Goal: Task Accomplishment & Management: Manage account settings

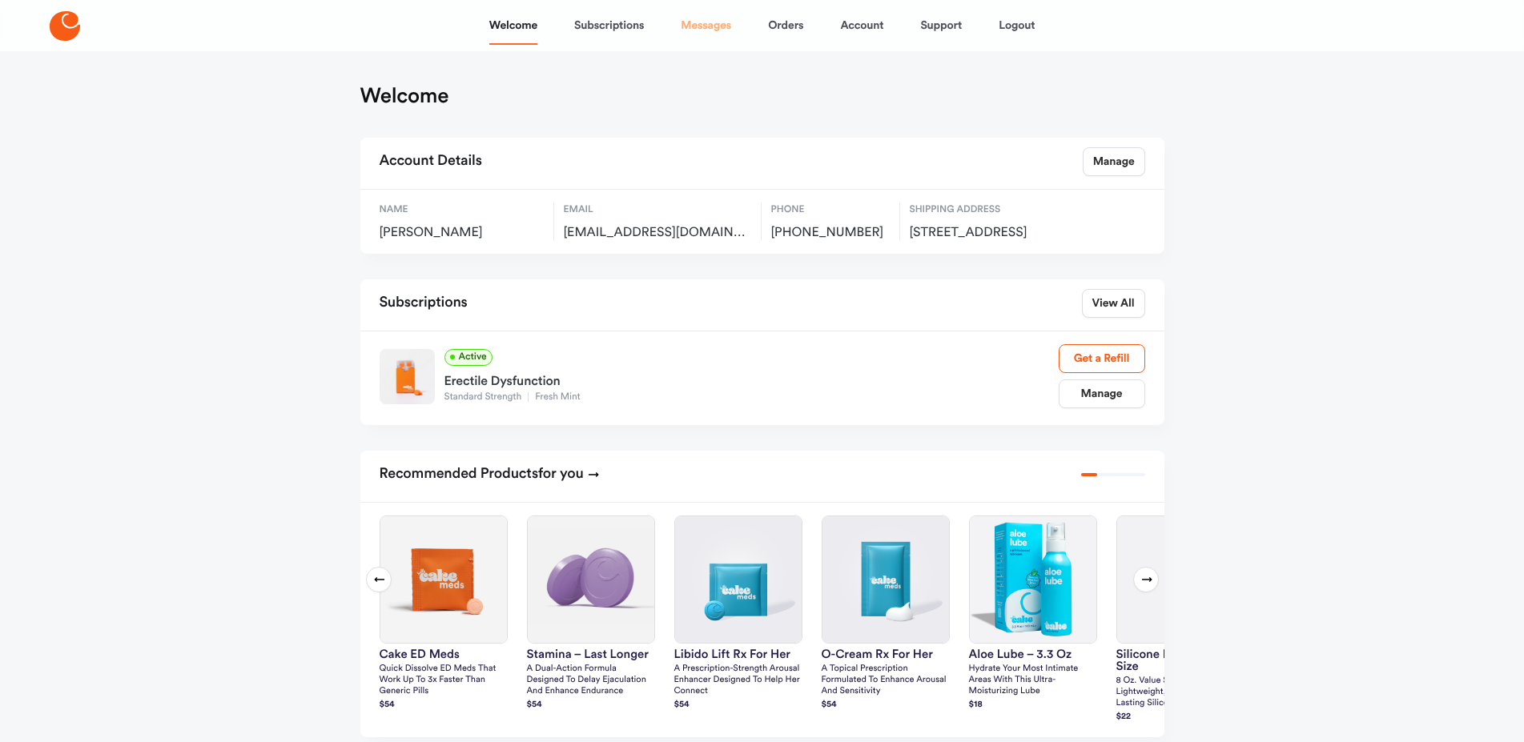
click at [708, 26] on link "Messages" at bounding box center [706, 25] width 50 height 38
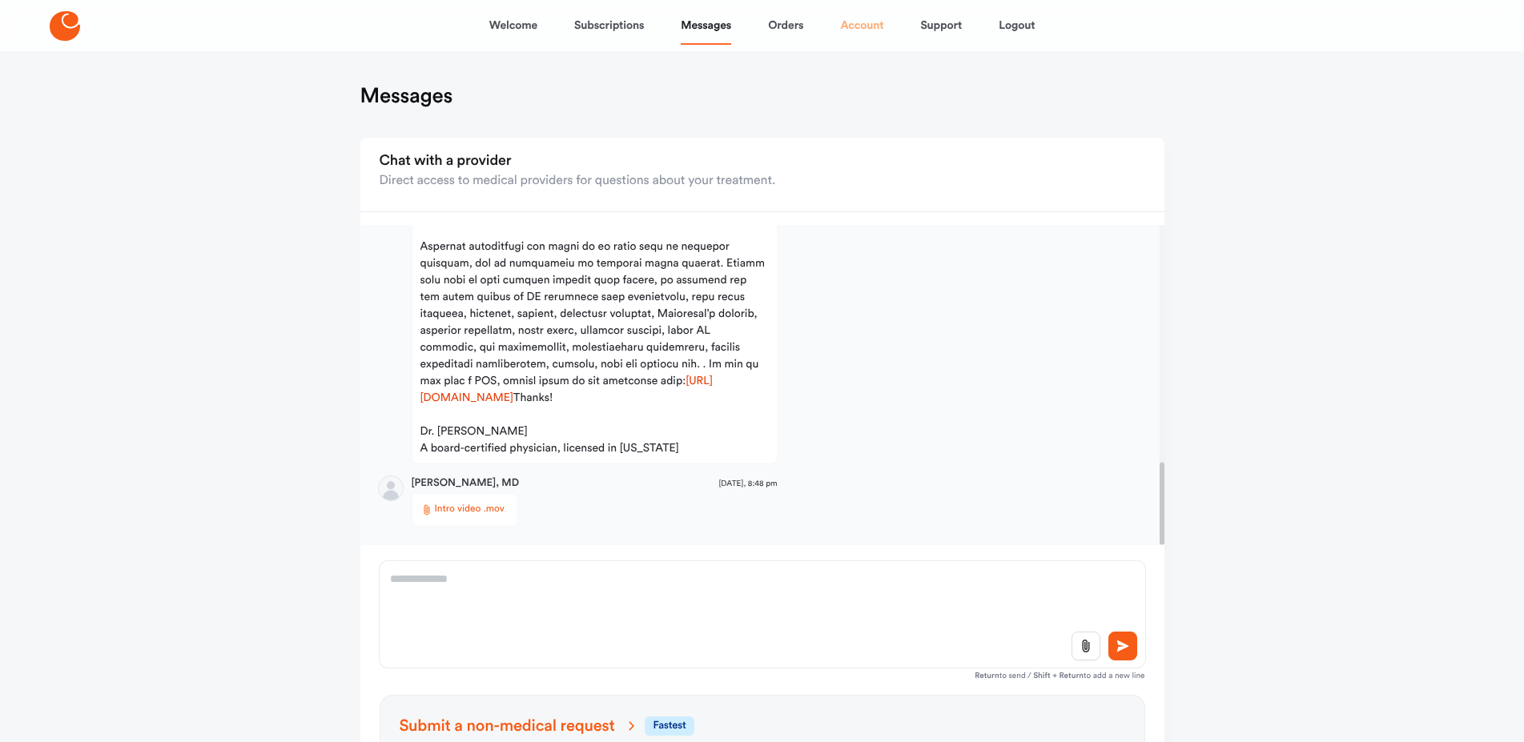
click at [876, 25] on link "Account" at bounding box center [861, 25] width 43 height 38
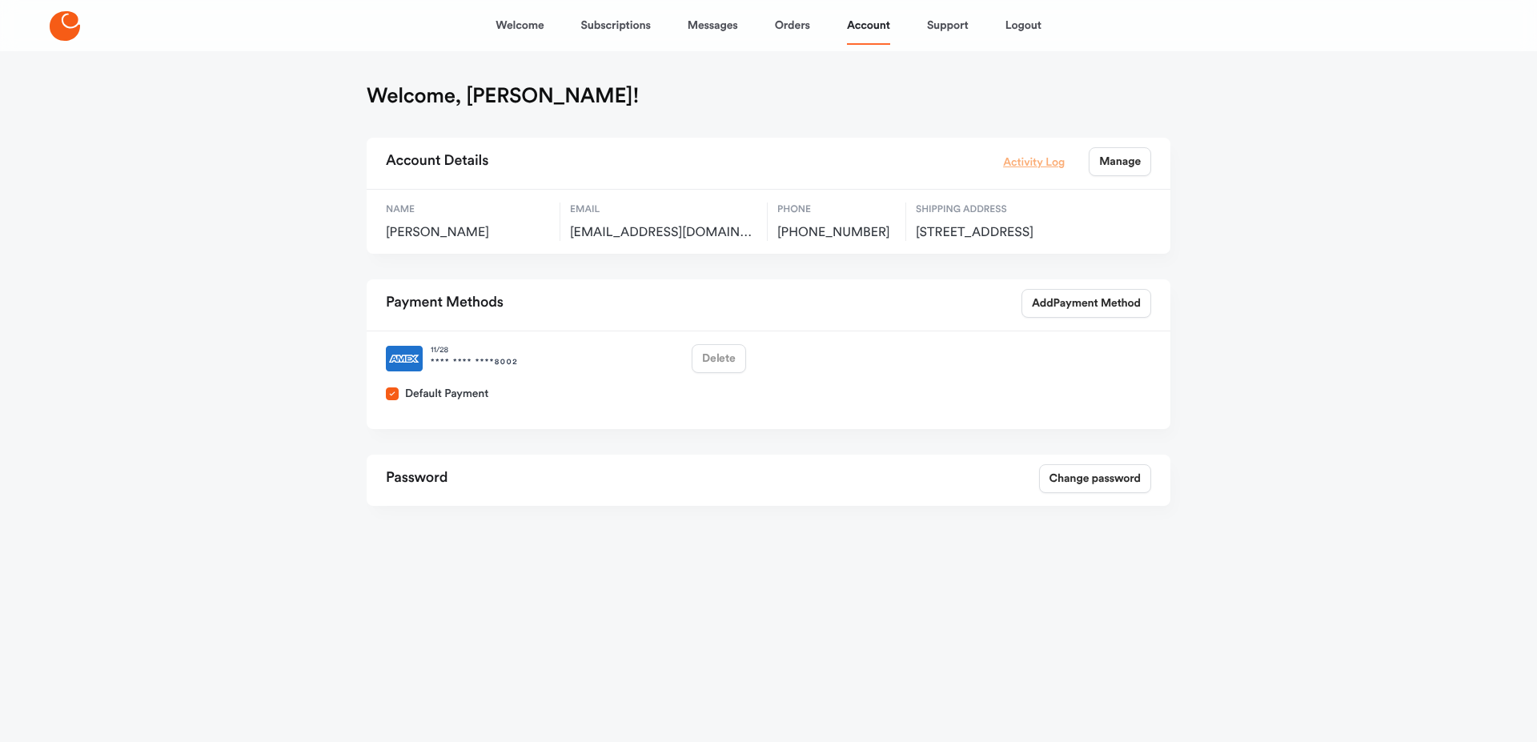
click at [1038, 167] on link "Activity Log" at bounding box center [1034, 162] width 62 height 18
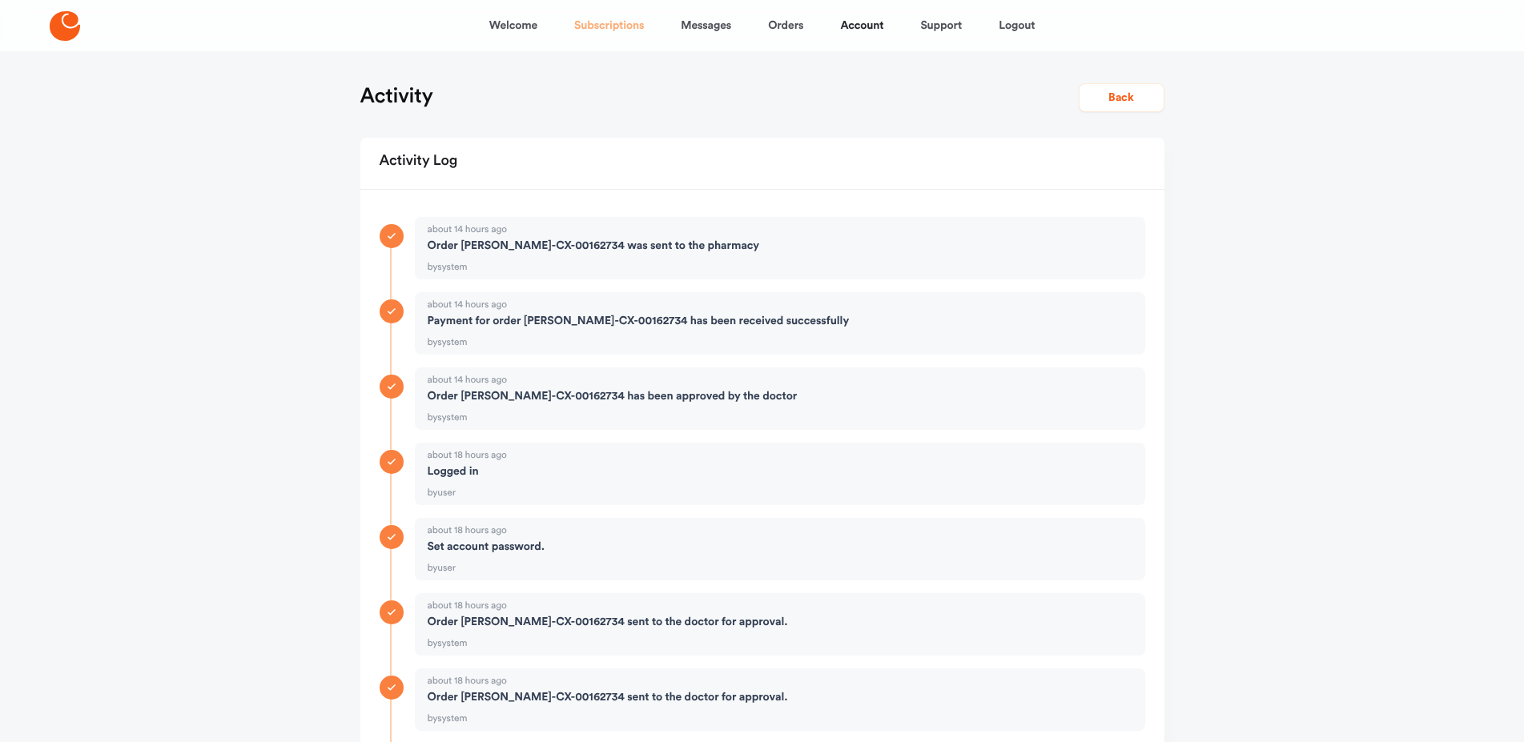
click at [617, 28] on link "Subscriptions" at bounding box center [609, 25] width 70 height 38
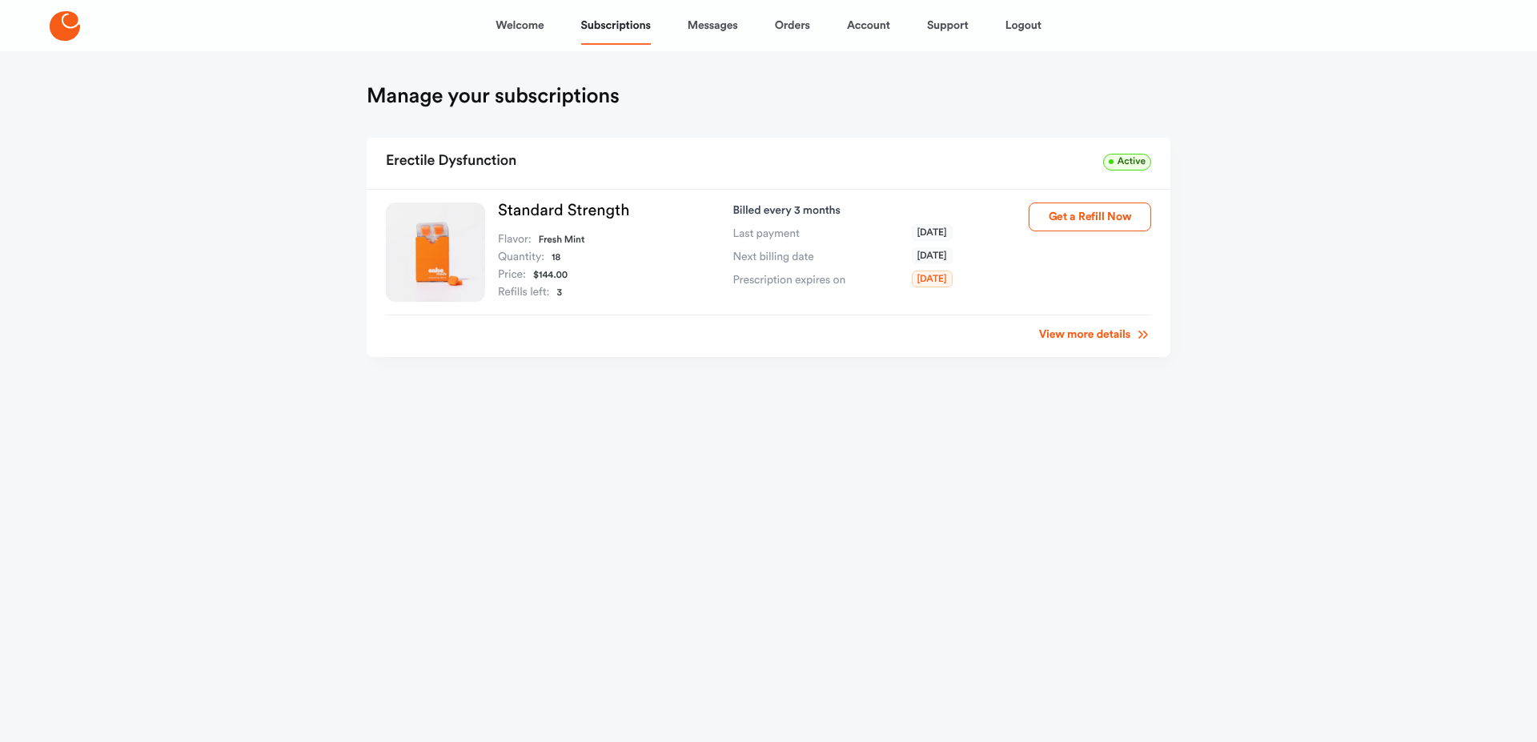
click at [1119, 335] on link "View more details" at bounding box center [1095, 335] width 112 height 16
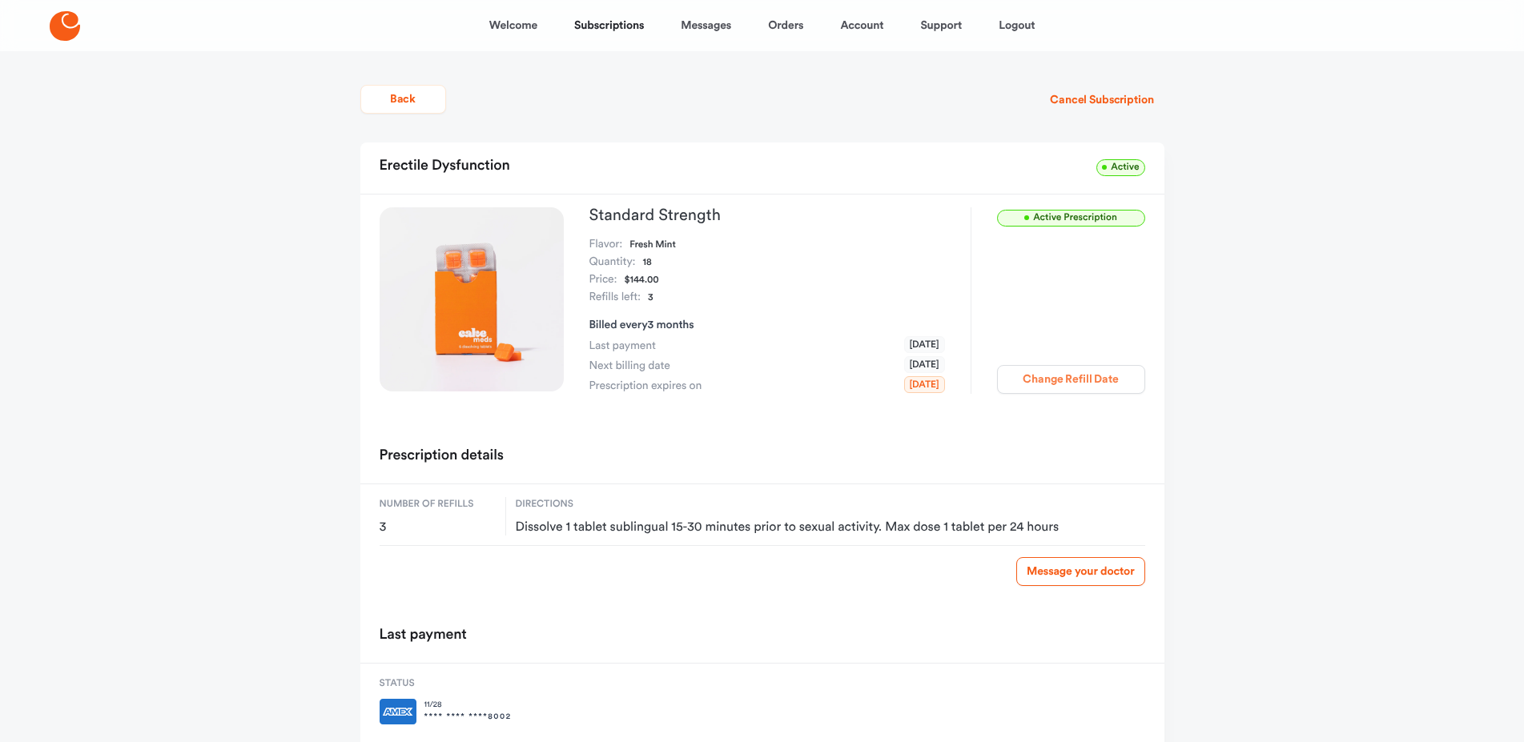
click at [1047, 371] on button "Change Refill Date" at bounding box center [1071, 379] width 148 height 29
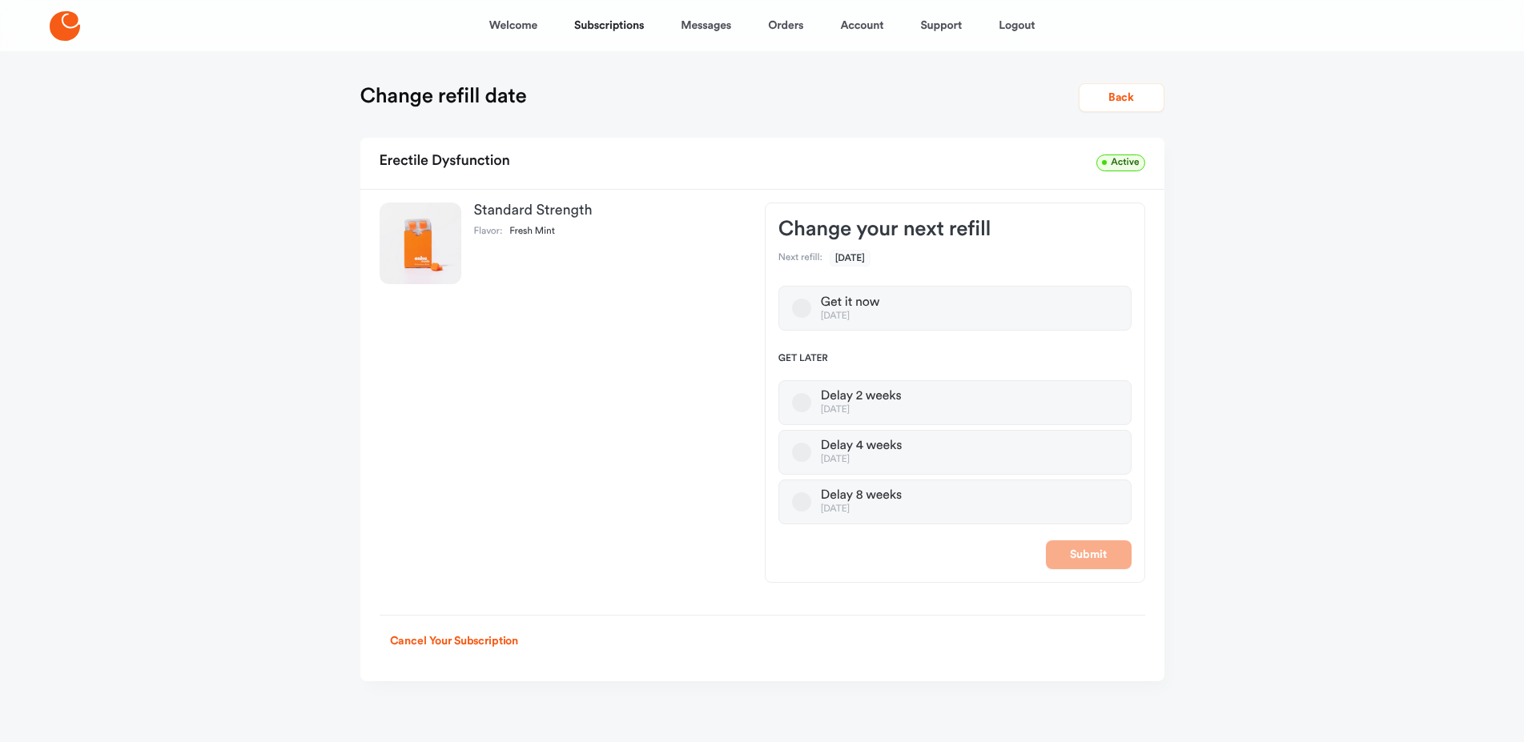
click at [800, 504] on button "Delay 8 weeks Mar 07, 2026" at bounding box center [801, 501] width 19 height 19
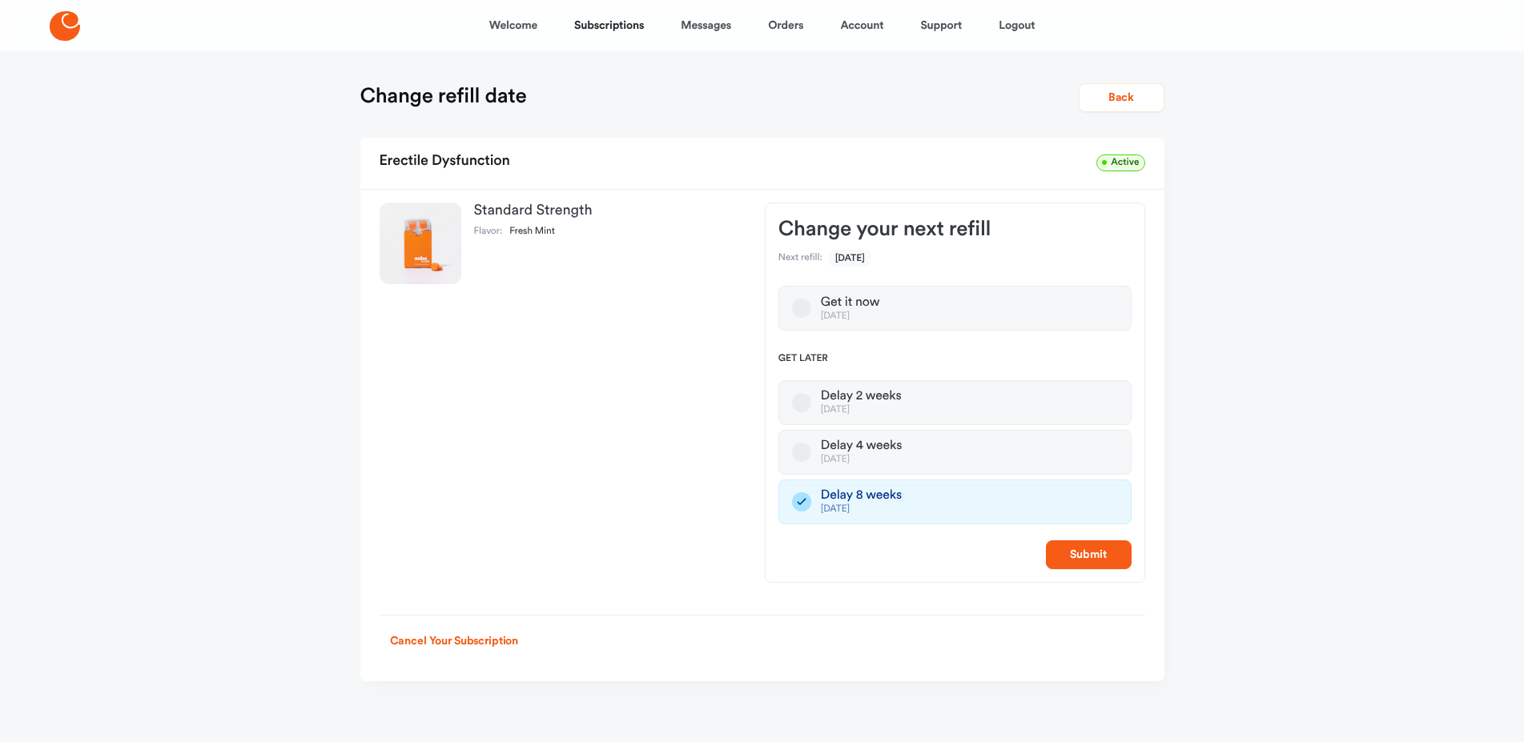
click at [803, 447] on button "Delay 4 weeks Feb 07, 2026" at bounding box center [801, 452] width 19 height 19
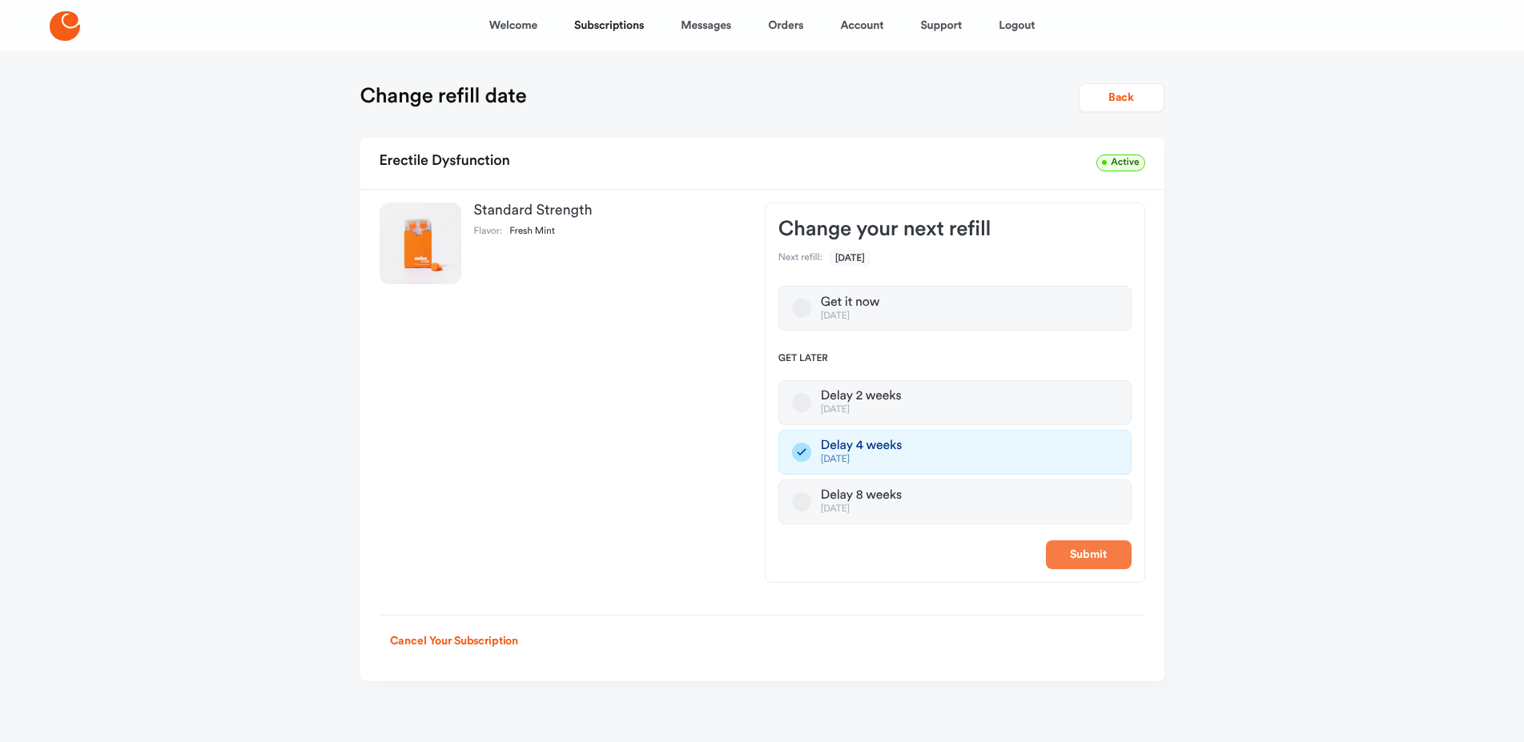
click at [1095, 557] on button "Submit" at bounding box center [1089, 554] width 86 height 29
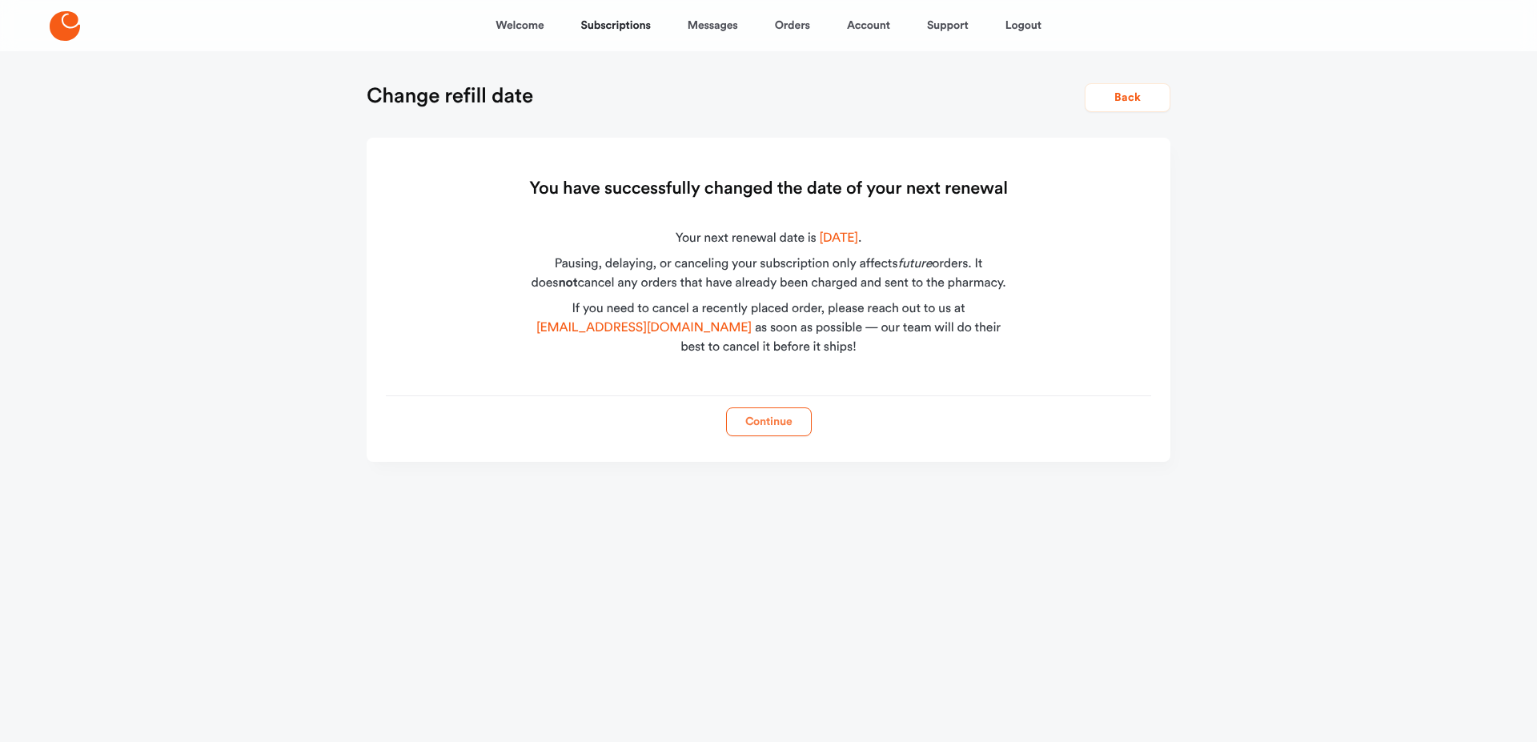
click at [771, 416] on button "Continue" at bounding box center [769, 422] width 86 height 29
